Goal: Information Seeking & Learning: Learn about a topic

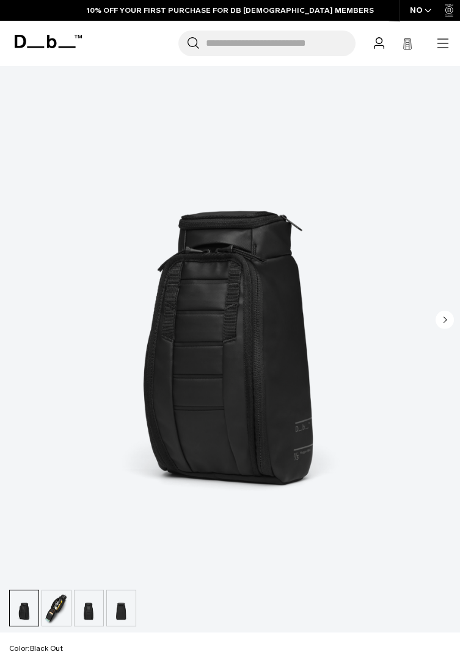
scroll to position [126, 0]
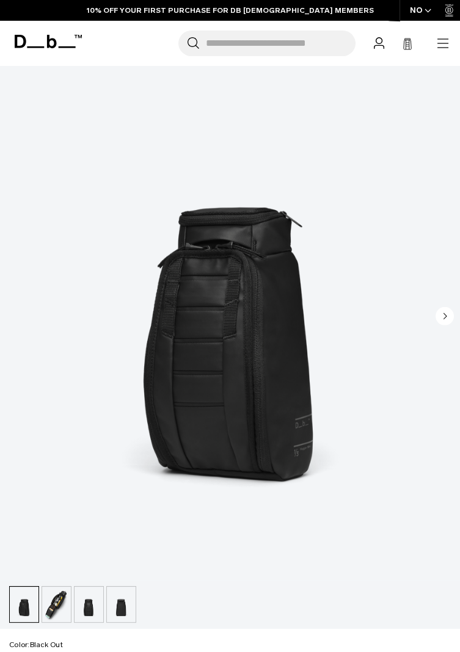
click at [56, 611] on img "button" at bounding box center [56, 604] width 29 height 35
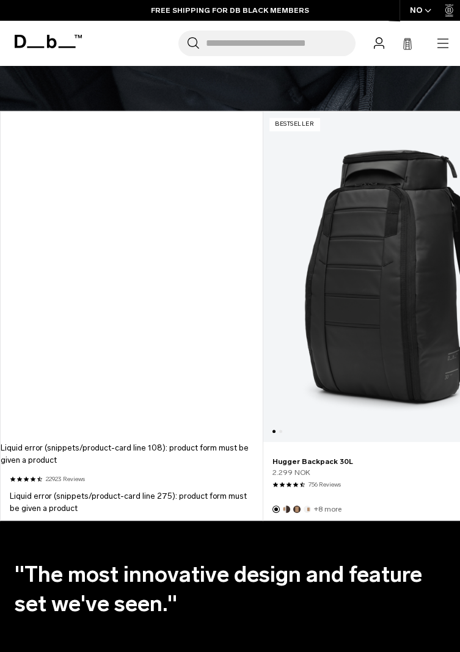
scroll to position [1501, 0]
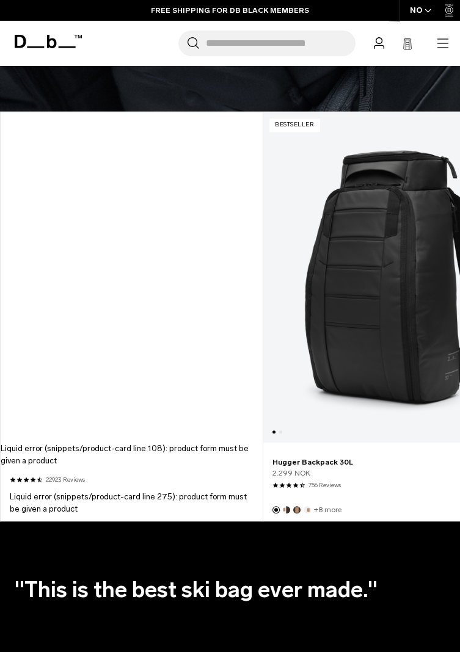
click at [391, 357] on link "Hugger Backpack 30L" at bounding box center [393, 277] width 261 height 330
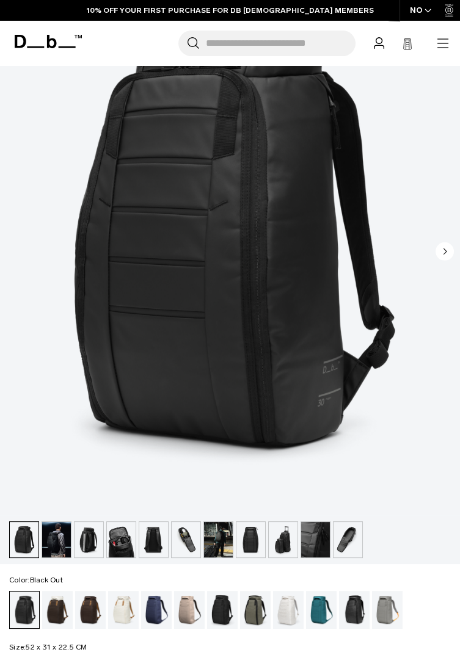
click at [57, 544] on img "button" at bounding box center [56, 539] width 29 height 35
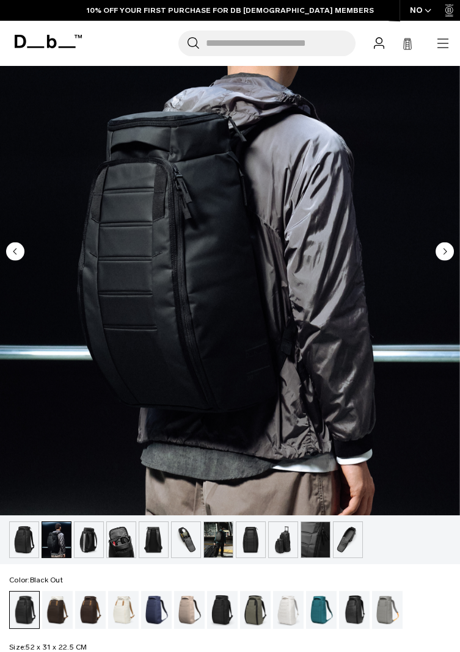
click at [93, 541] on img "button" at bounding box center [89, 539] width 29 height 35
